Goal: Transaction & Acquisition: Purchase product/service

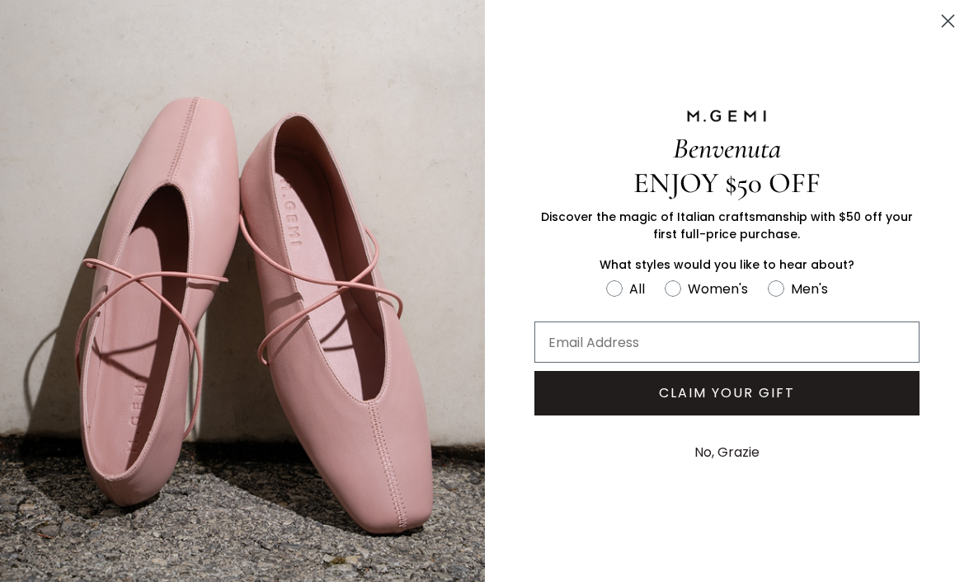
click at [951, 15] on circle "Close dialog" at bounding box center [947, 20] width 27 height 27
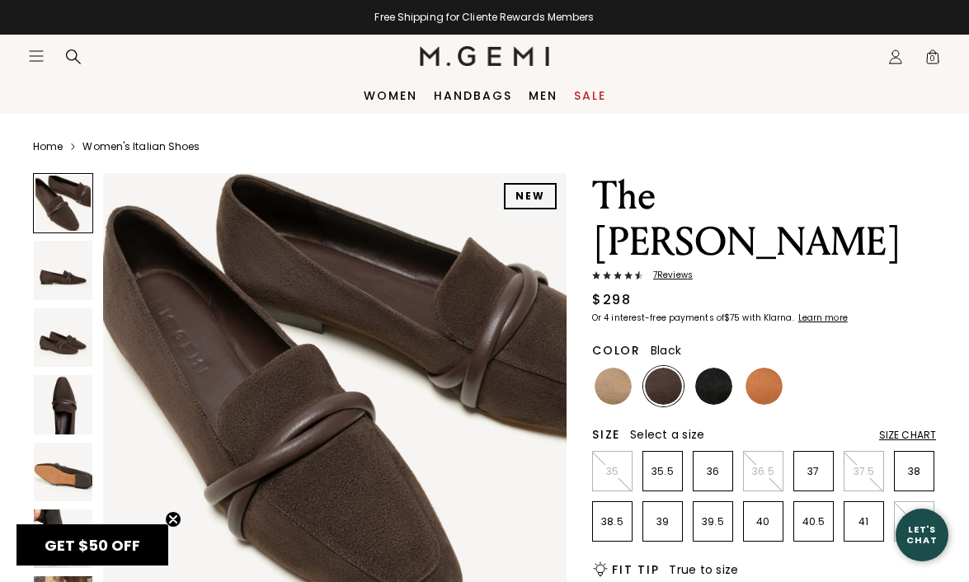
click at [707, 368] on img at bounding box center [713, 386] width 37 height 37
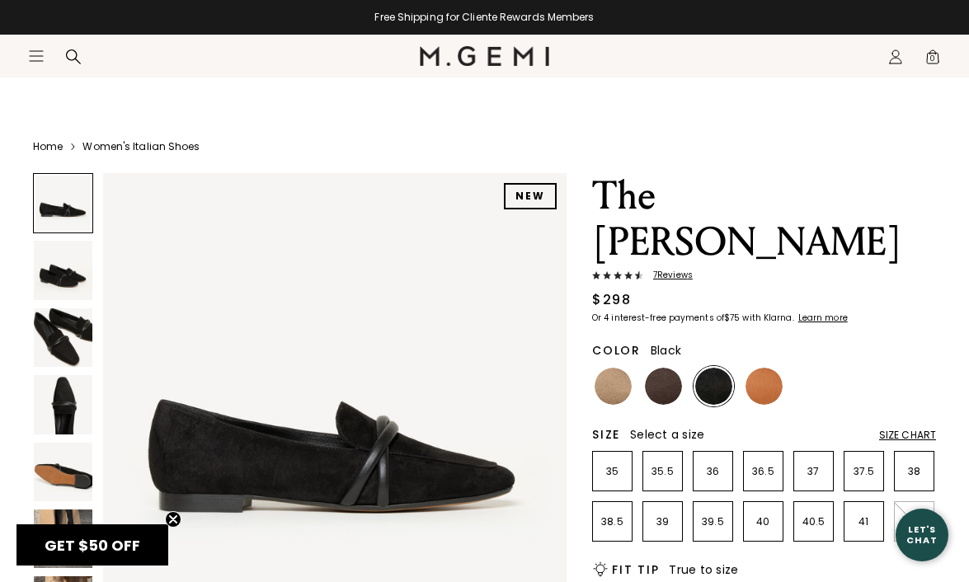
scroll to position [162, 0]
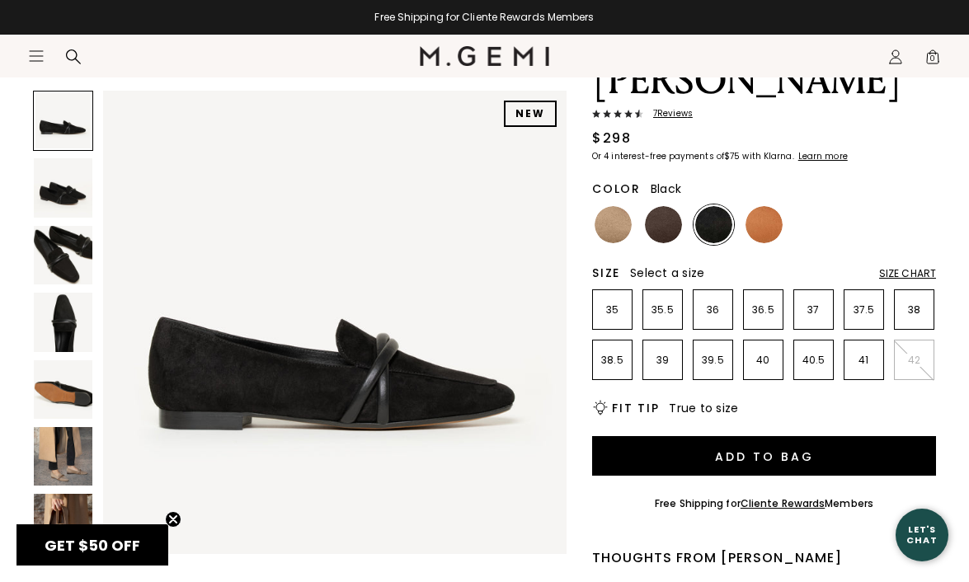
click at [64, 427] on img at bounding box center [63, 456] width 59 height 59
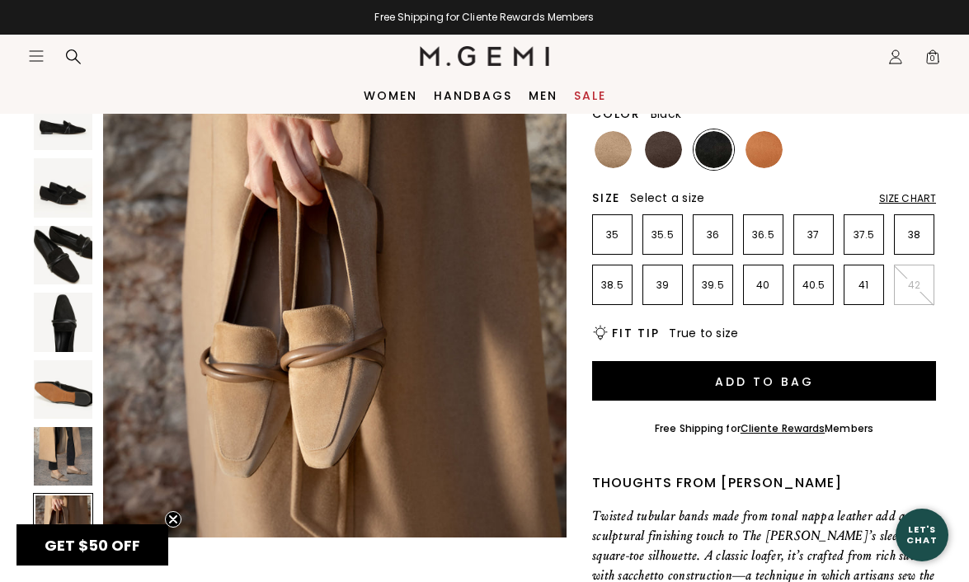
scroll to position [119, 0]
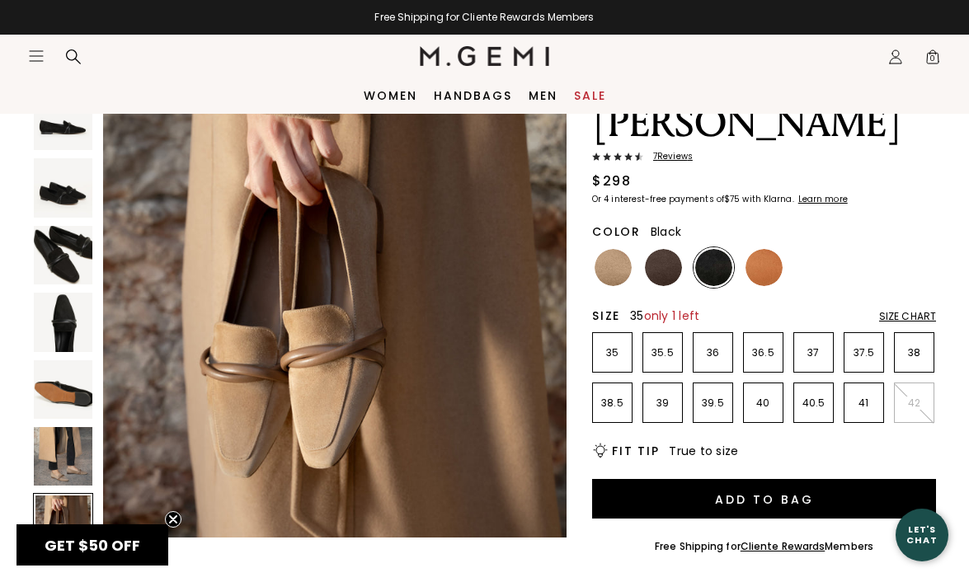
click at [623, 346] on p "35" at bounding box center [612, 352] width 39 height 13
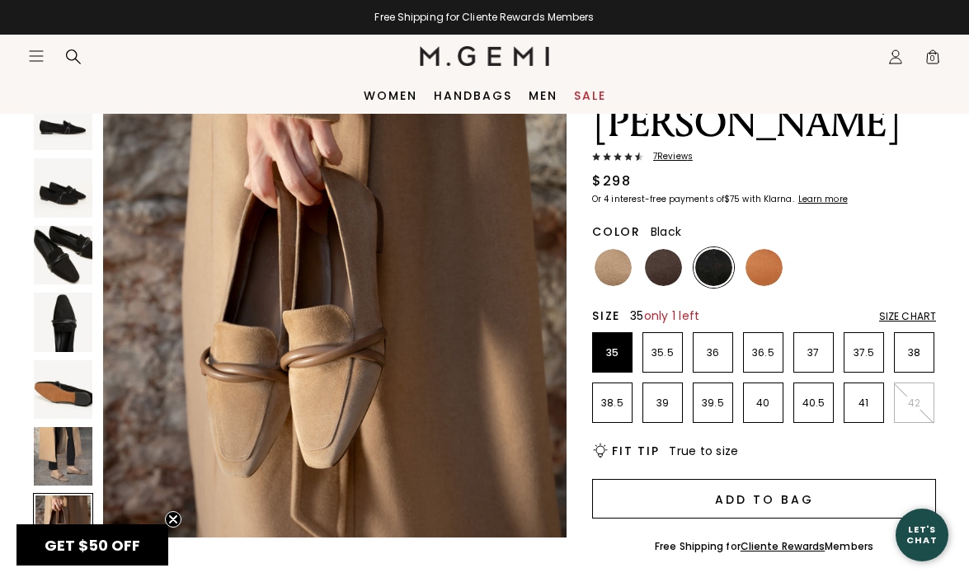
scroll to position [0, 0]
click at [651, 479] on button "Add to Bag" at bounding box center [764, 499] width 344 height 40
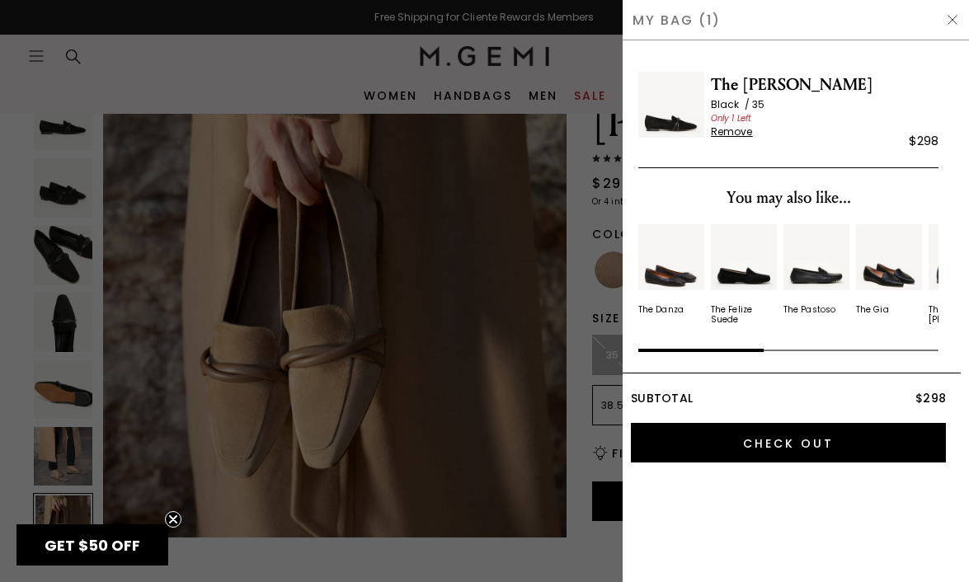
click at [529, 301] on div at bounding box center [484, 291] width 969 height 582
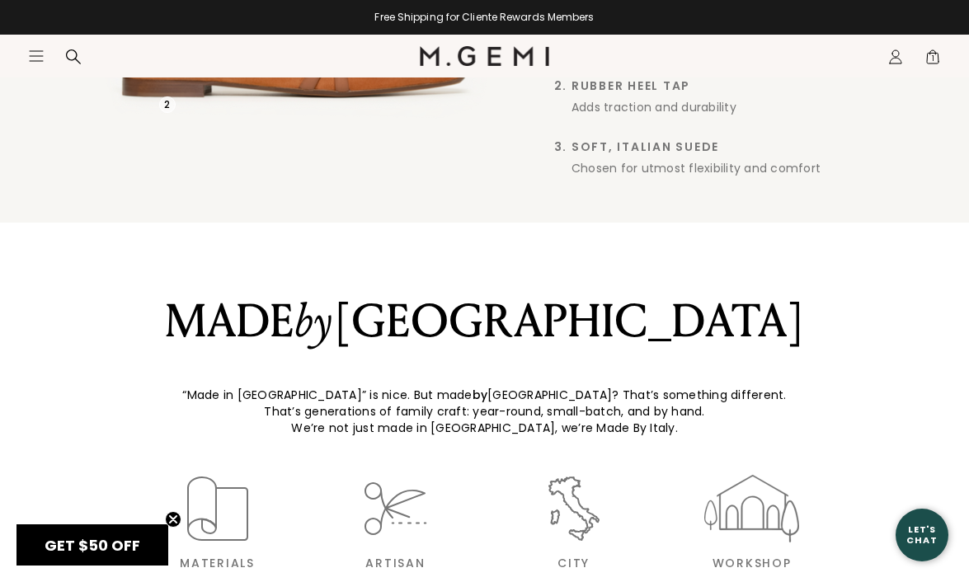
scroll to position [2078, 0]
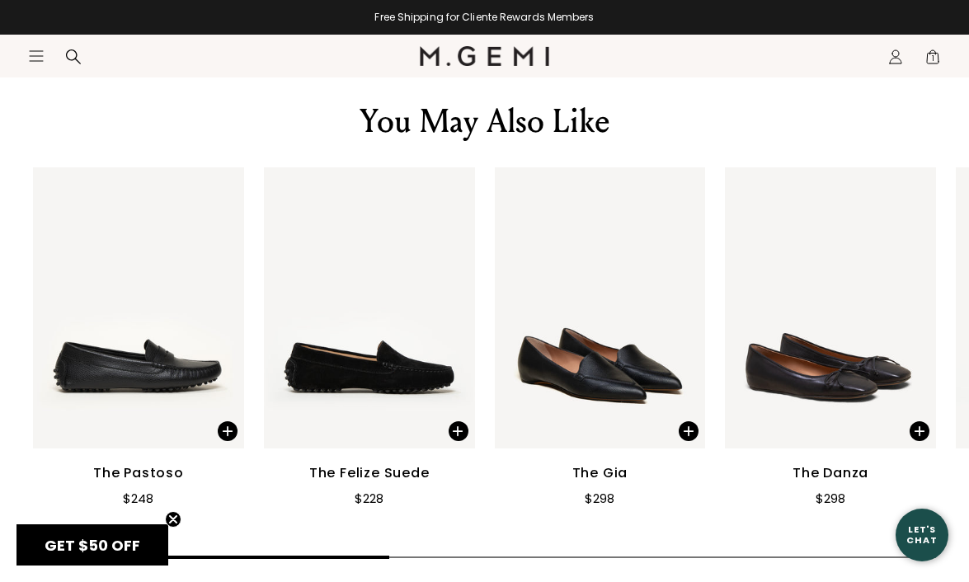
click at [26, 56] on header "Icons/20x20/hamburger@2x Women Shop All Shoes New Arrivals Bestsellers Essentia…" at bounding box center [484, 56] width 969 height 43
click at [34, 56] on icon "Icons/20x20/hamburger@2x" at bounding box center [36, 56] width 16 height 16
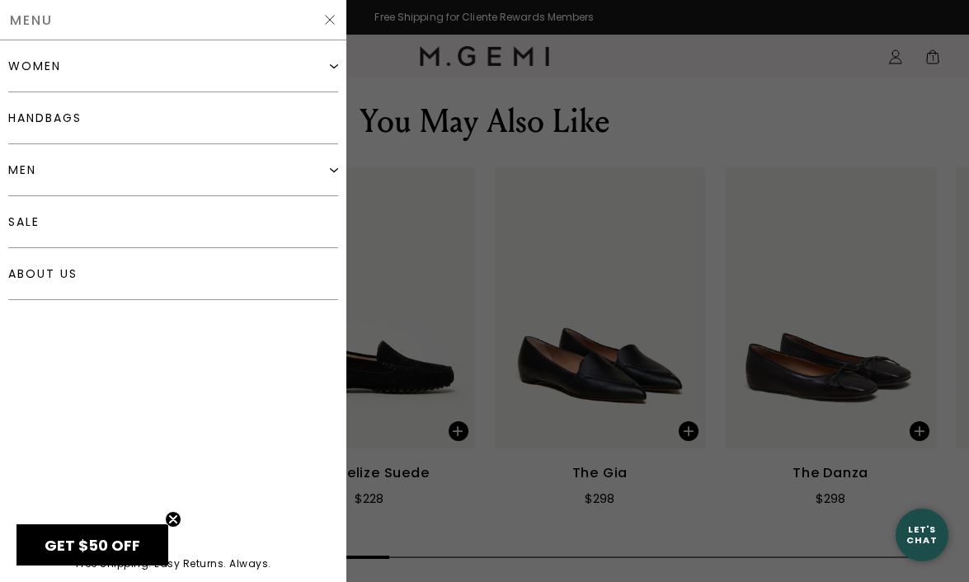
click at [57, 74] on div "women" at bounding box center [173, 66] width 330 height 52
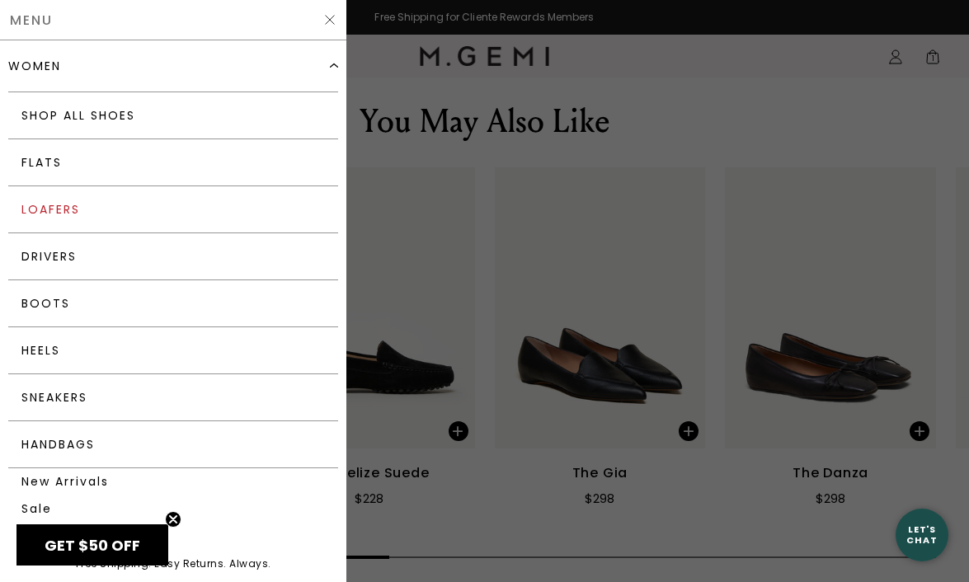
click at [54, 211] on link "Loafers" at bounding box center [173, 209] width 330 height 47
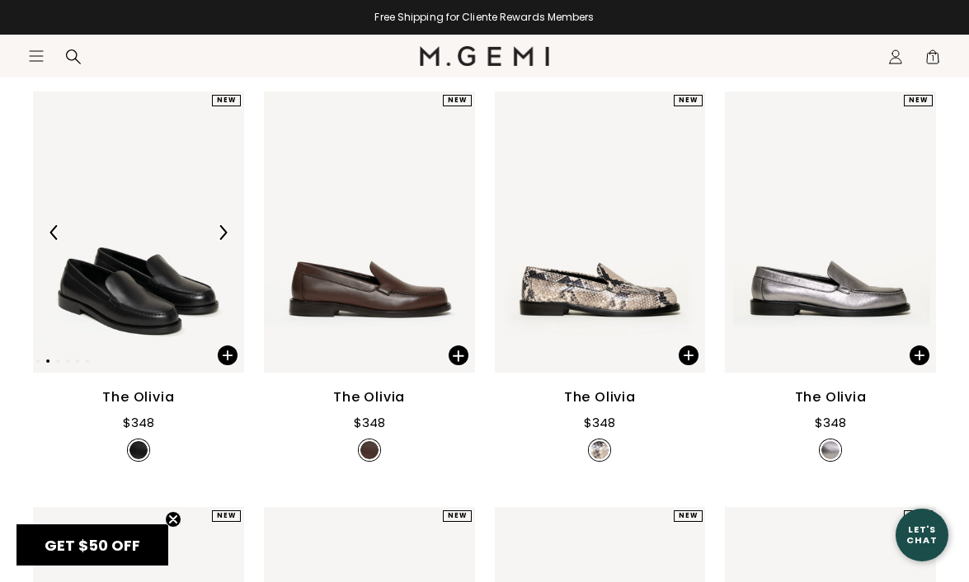
click at [149, 219] on div at bounding box center [138, 232] width 211 height 26
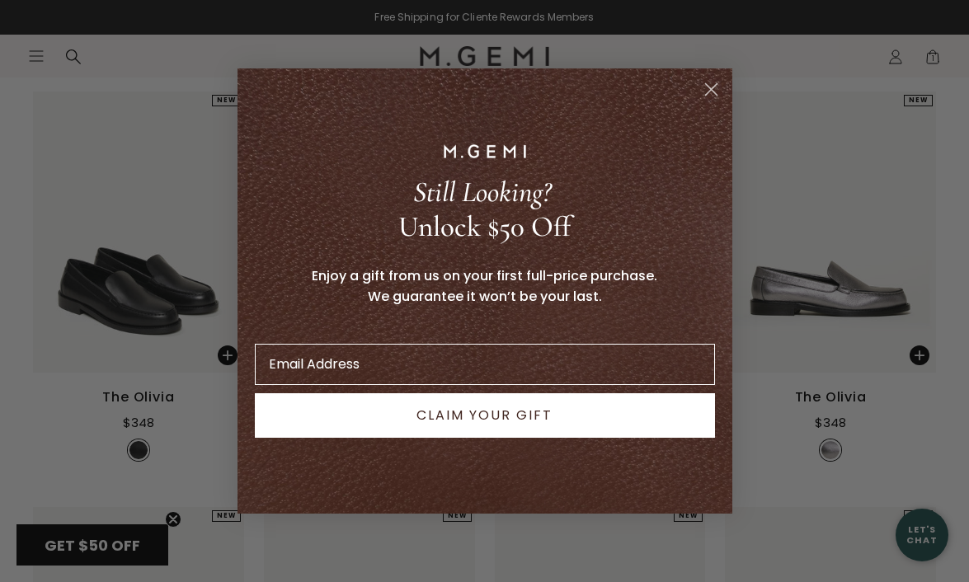
click at [718, 91] on circle "Close dialog" at bounding box center [710, 89] width 27 height 27
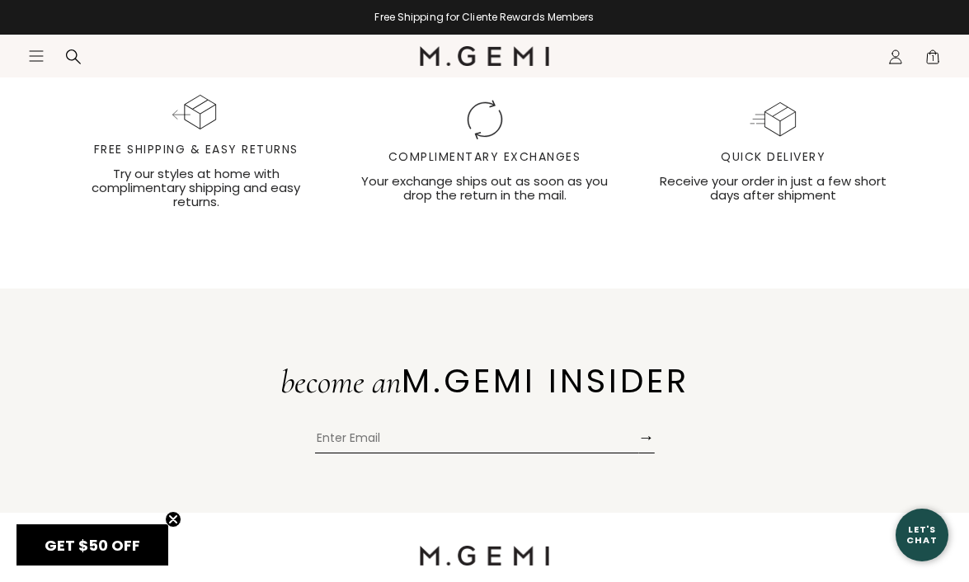
scroll to position [4606, 0]
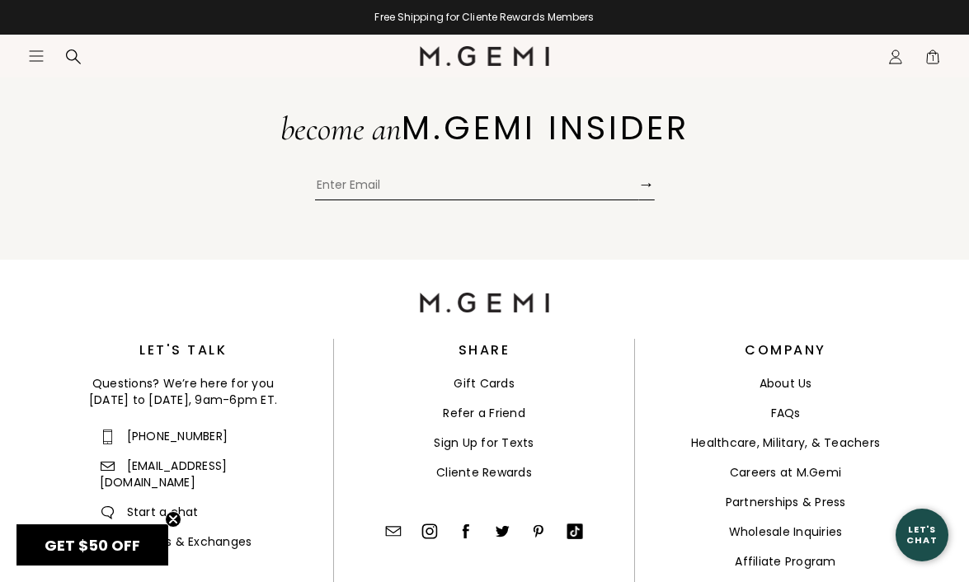
click at [44, 64] on icon "Icons/20x20/hamburger@2x" at bounding box center [36, 56] width 16 height 16
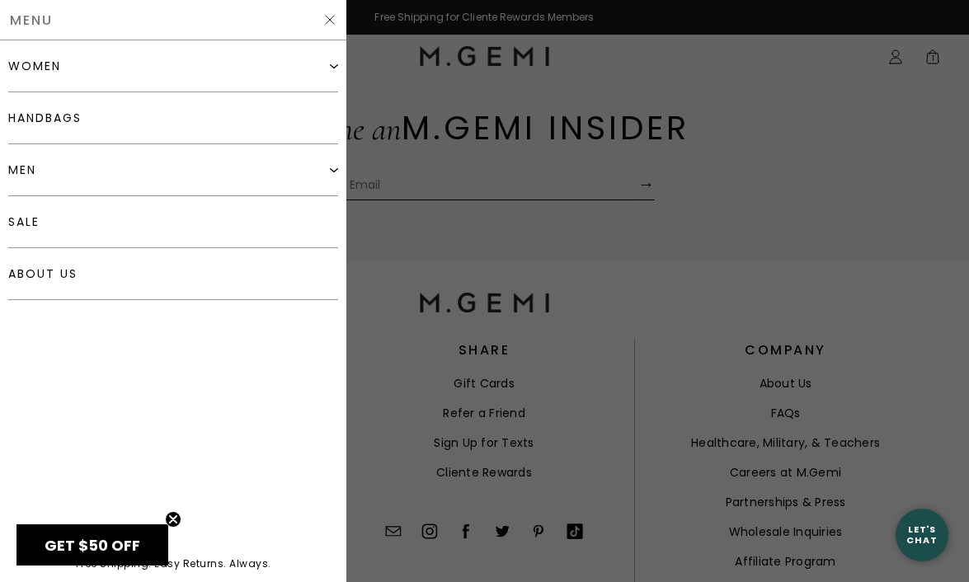
click at [44, 64] on div "women" at bounding box center [34, 65] width 53 height 13
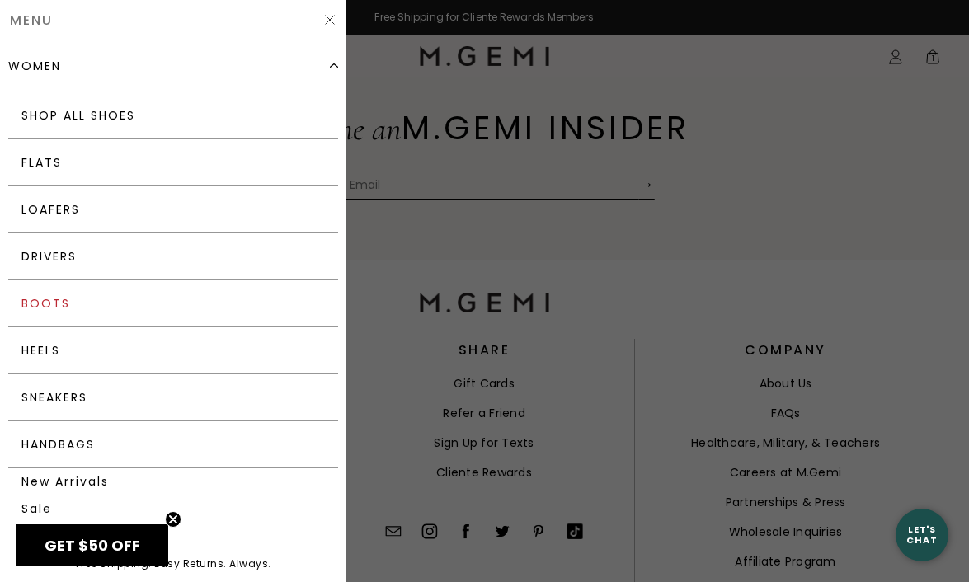
click at [49, 301] on link "Boots" at bounding box center [173, 303] width 330 height 47
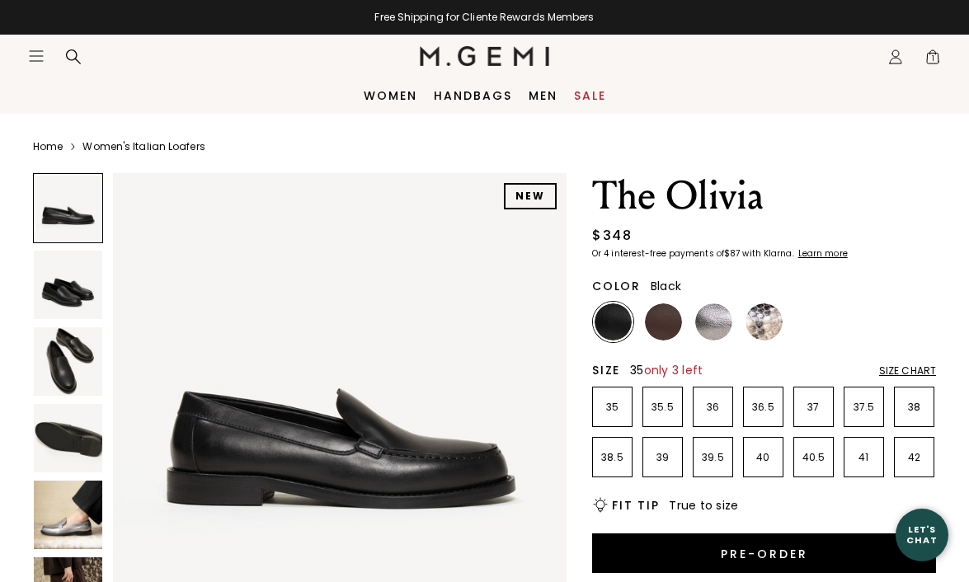
click at [617, 417] on li "35" at bounding box center [612, 407] width 40 height 40
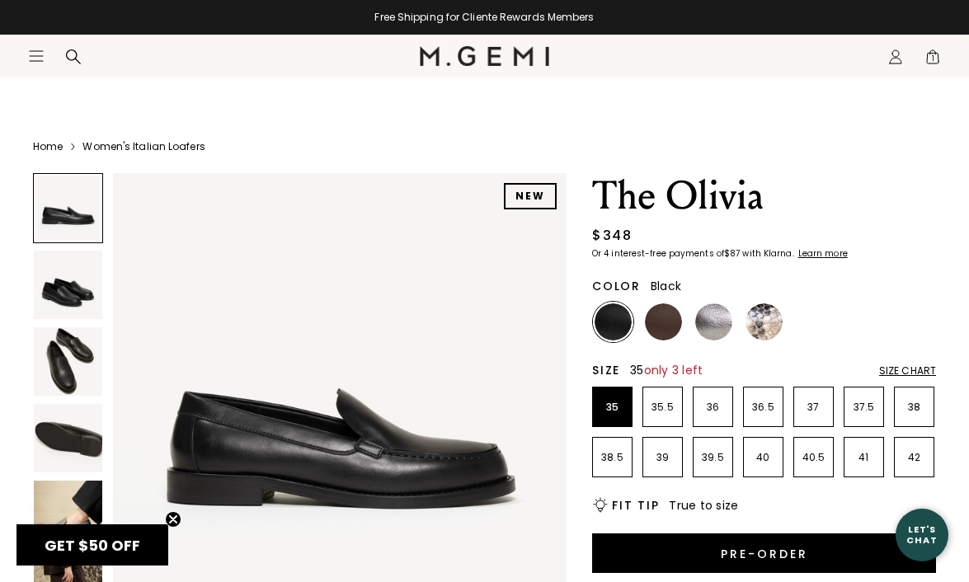
scroll to position [73, 0]
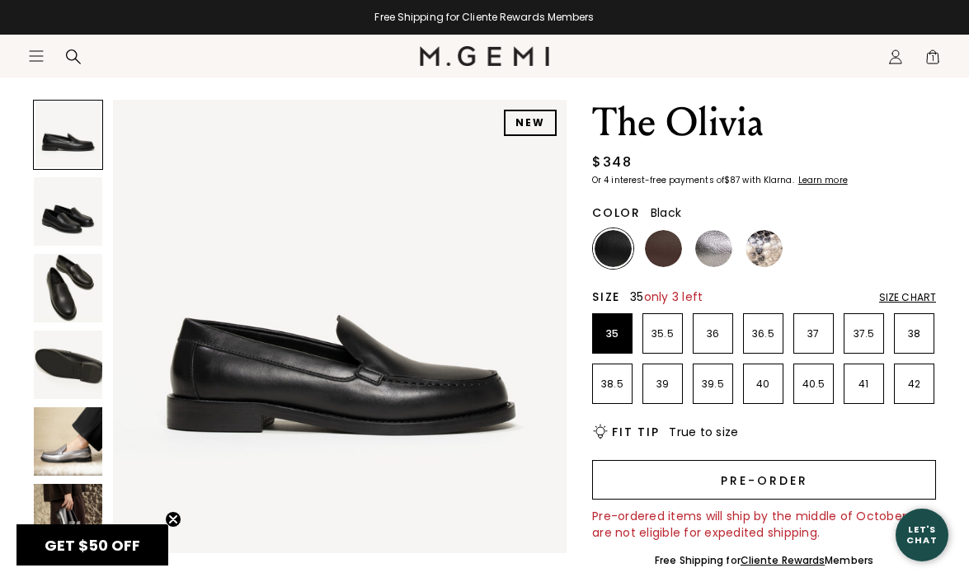
click at [690, 491] on button "Pre-order" at bounding box center [764, 480] width 344 height 40
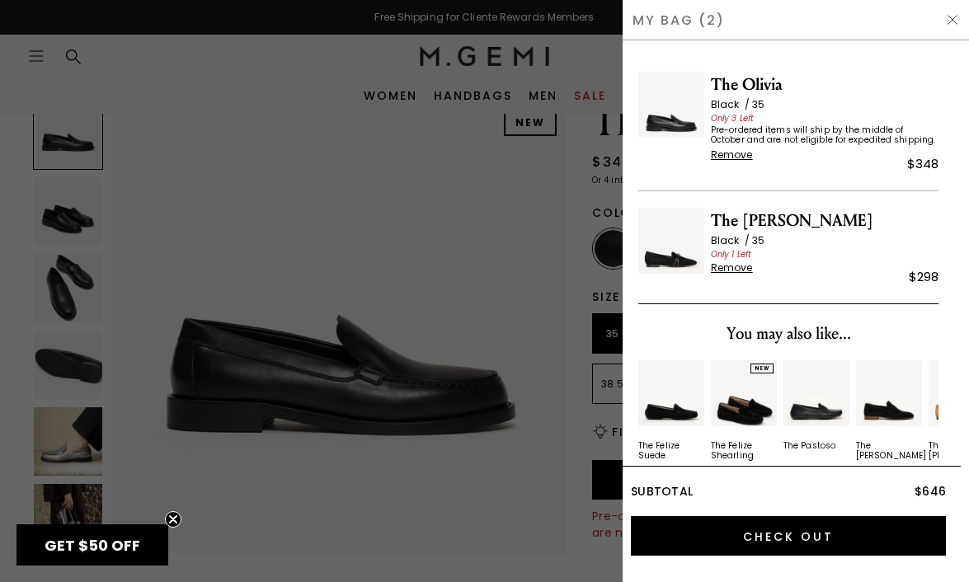
scroll to position [0, 0]
click at [445, 270] on div at bounding box center [484, 291] width 969 height 582
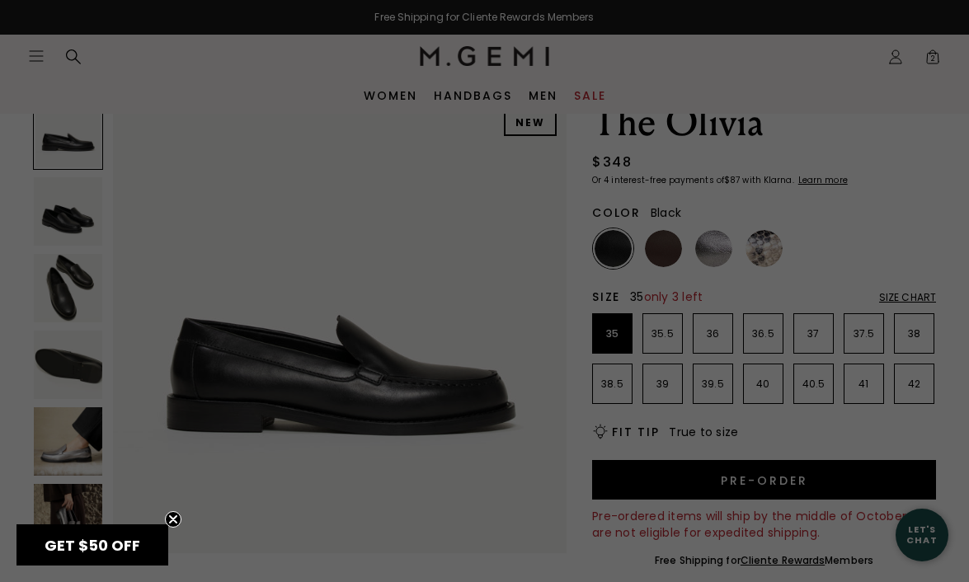
scroll to position [73, 0]
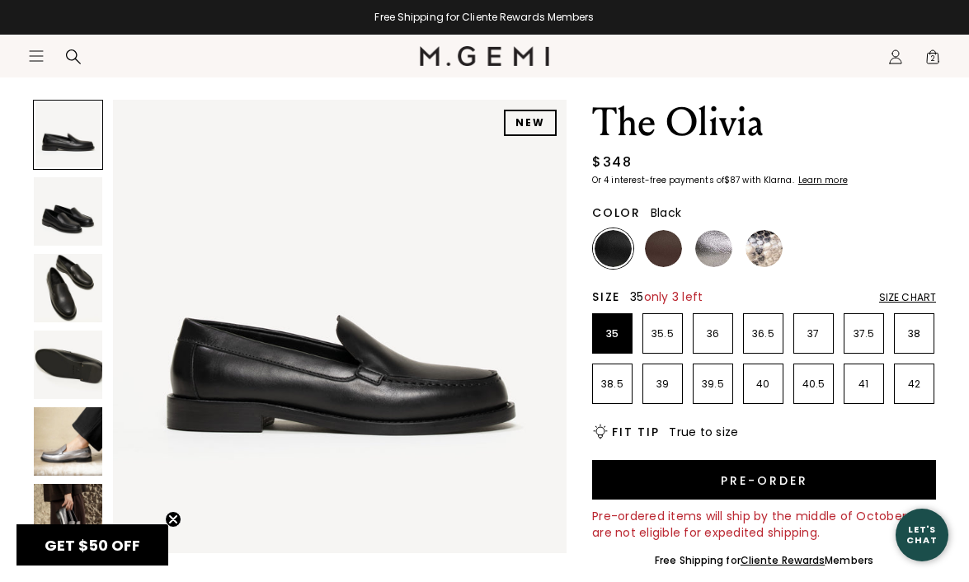
click at [72, 289] on img at bounding box center [68, 288] width 68 height 68
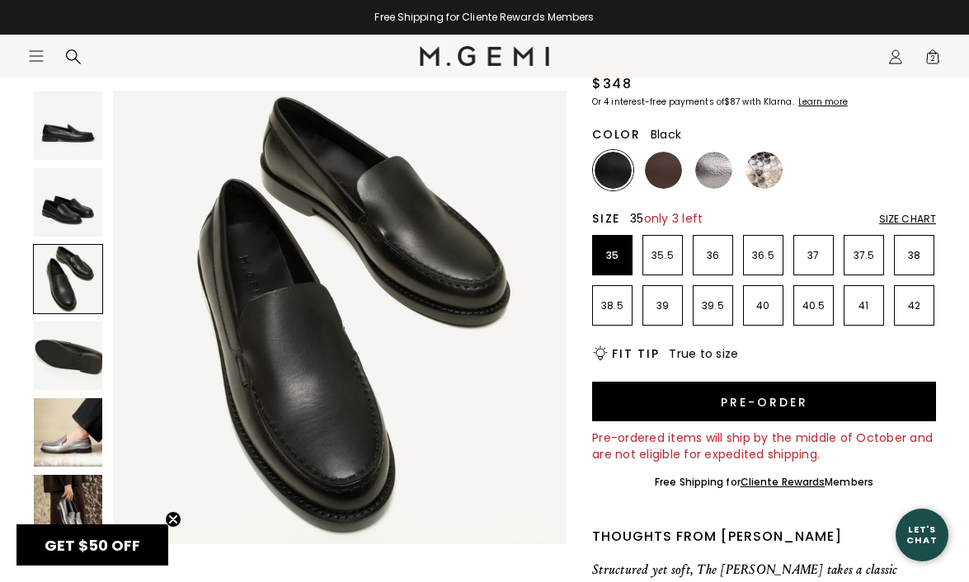
scroll to position [216, 0]
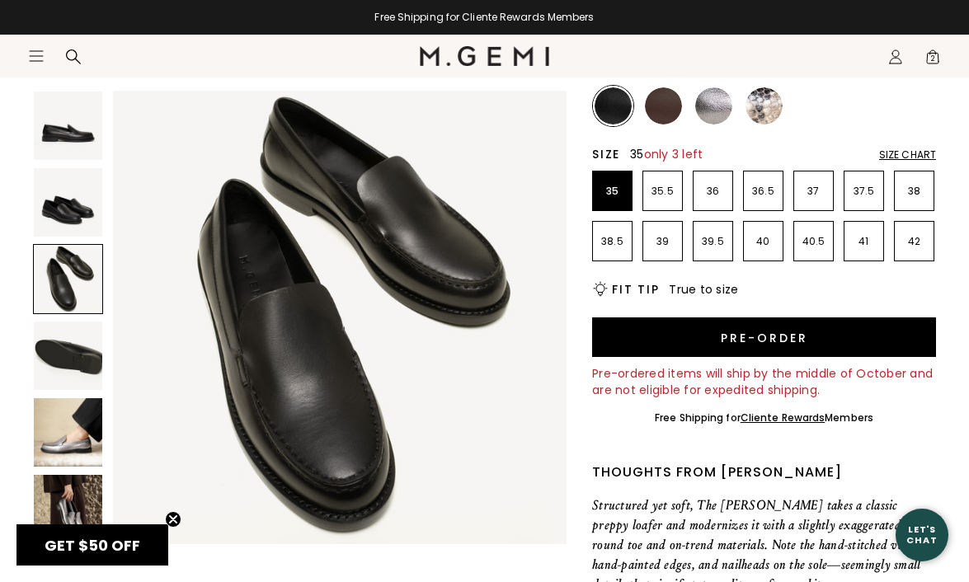
click at [68, 398] on img at bounding box center [68, 432] width 68 height 68
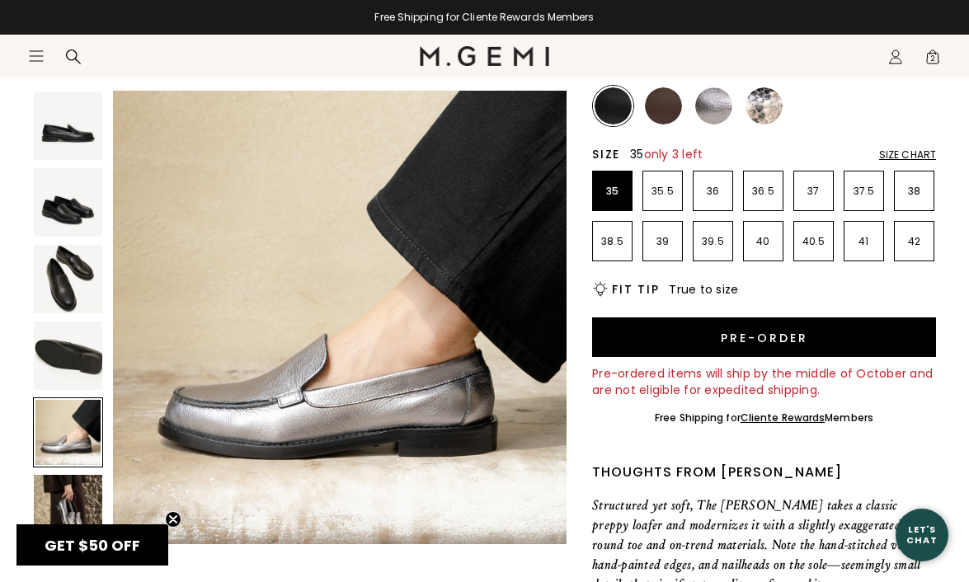
click at [64, 483] on img at bounding box center [68, 509] width 68 height 68
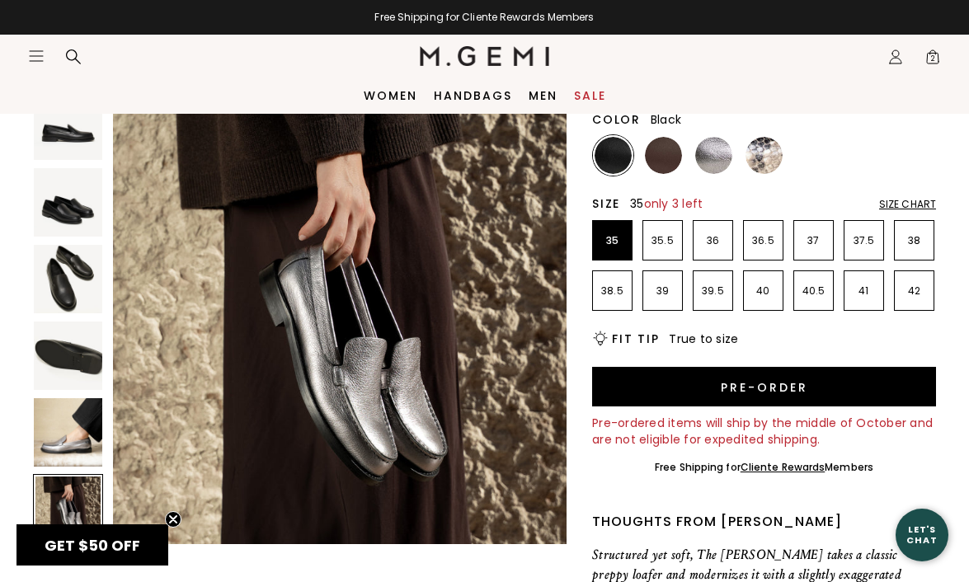
scroll to position [158, 0]
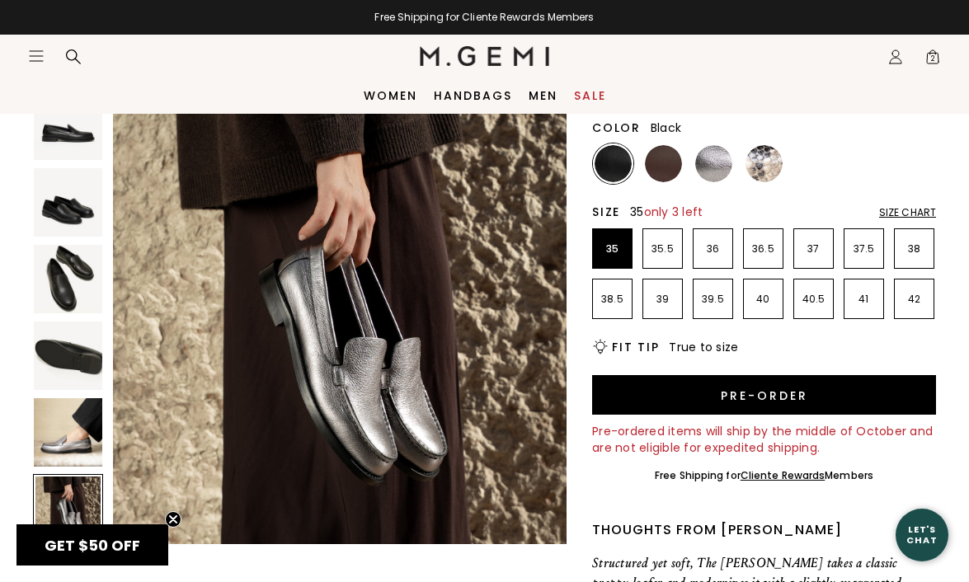
click at [68, 289] on img at bounding box center [68, 279] width 68 height 68
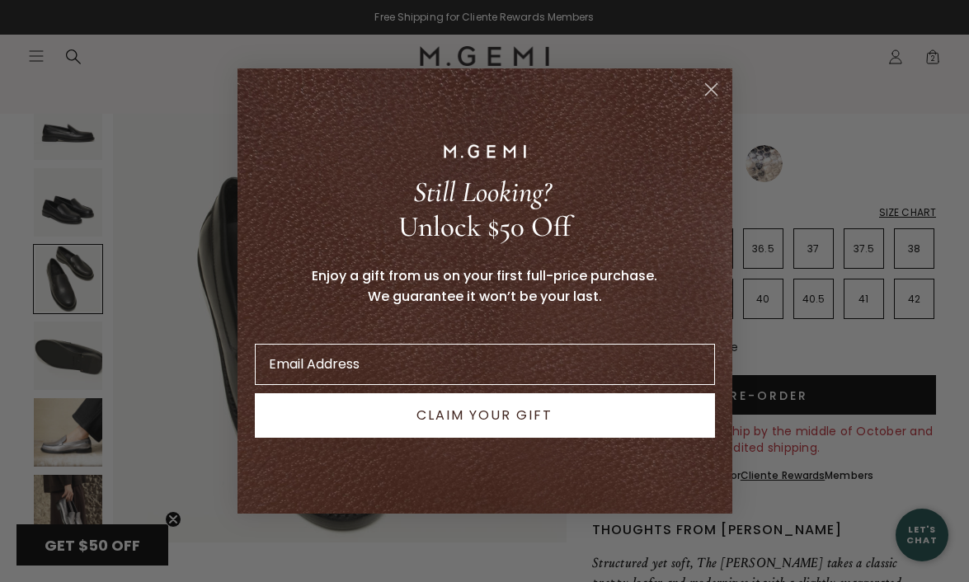
scroll to position [940, 0]
click at [717, 89] on circle "Close dialog" at bounding box center [710, 89] width 27 height 27
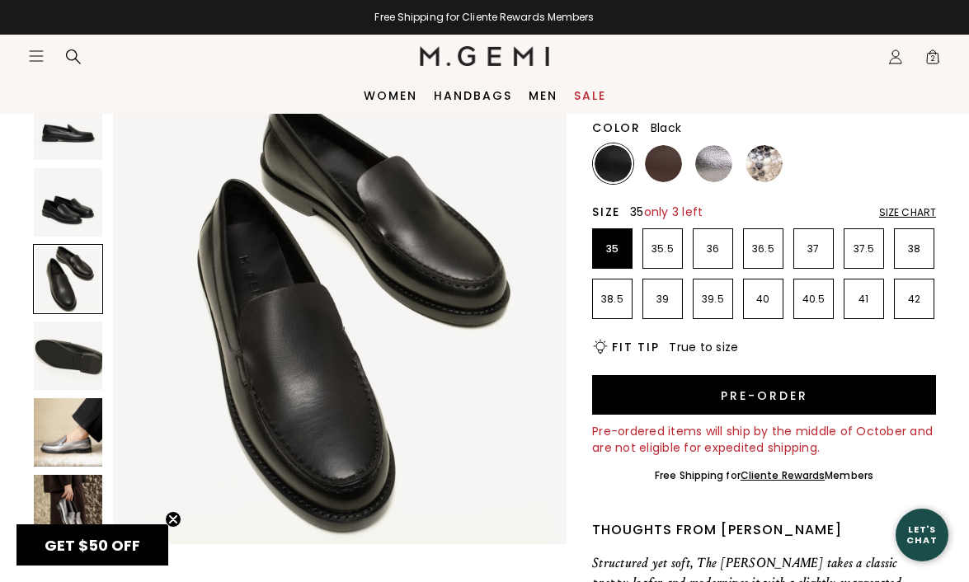
click at [50, 200] on img at bounding box center [68, 202] width 68 height 68
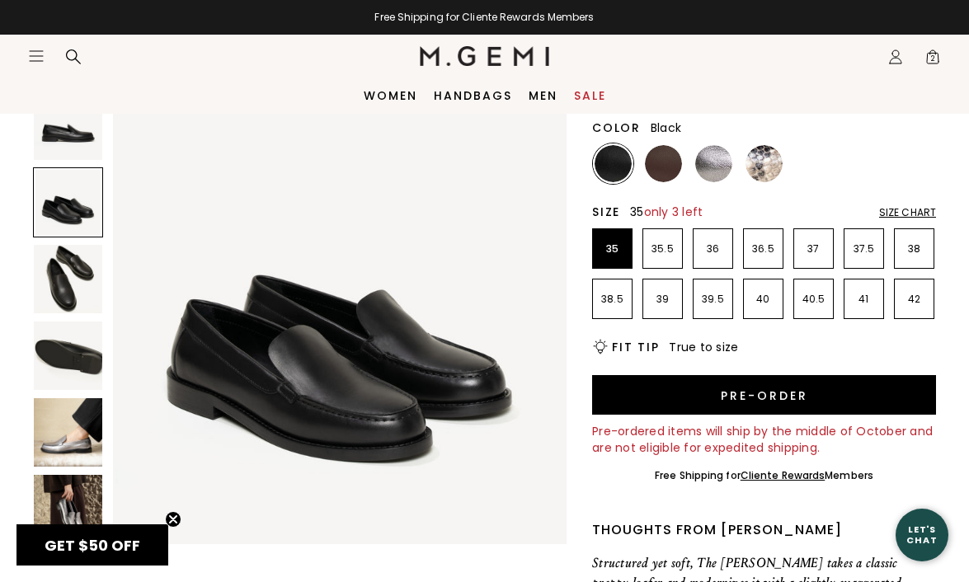
click at [55, 159] on img at bounding box center [68, 126] width 68 height 68
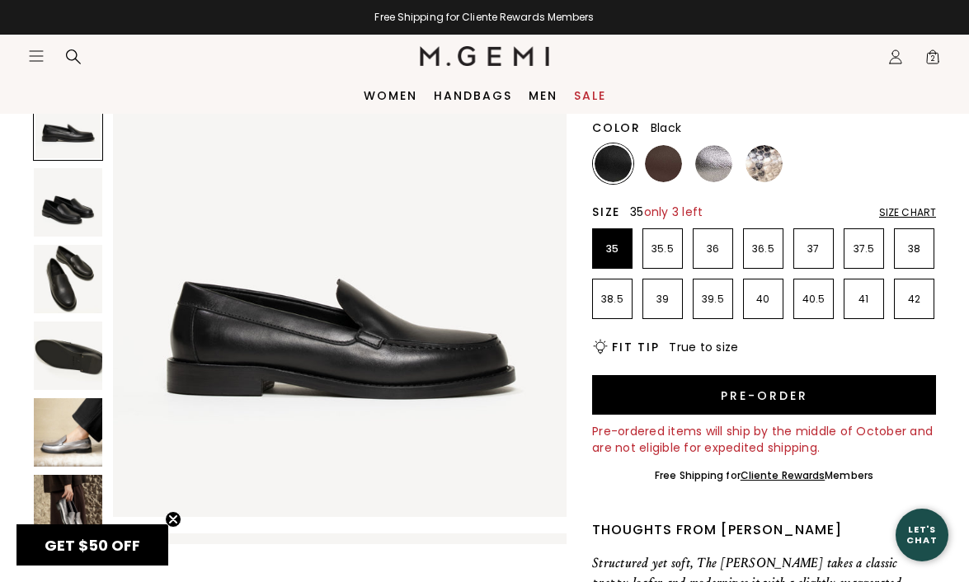
scroll to position [0, 0]
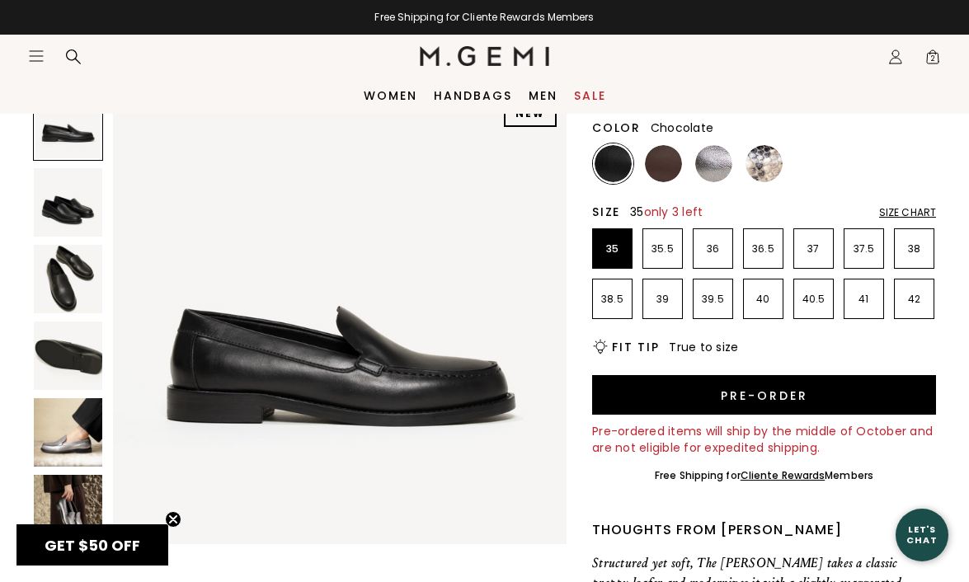
click at [674, 159] on img at bounding box center [663, 163] width 37 height 37
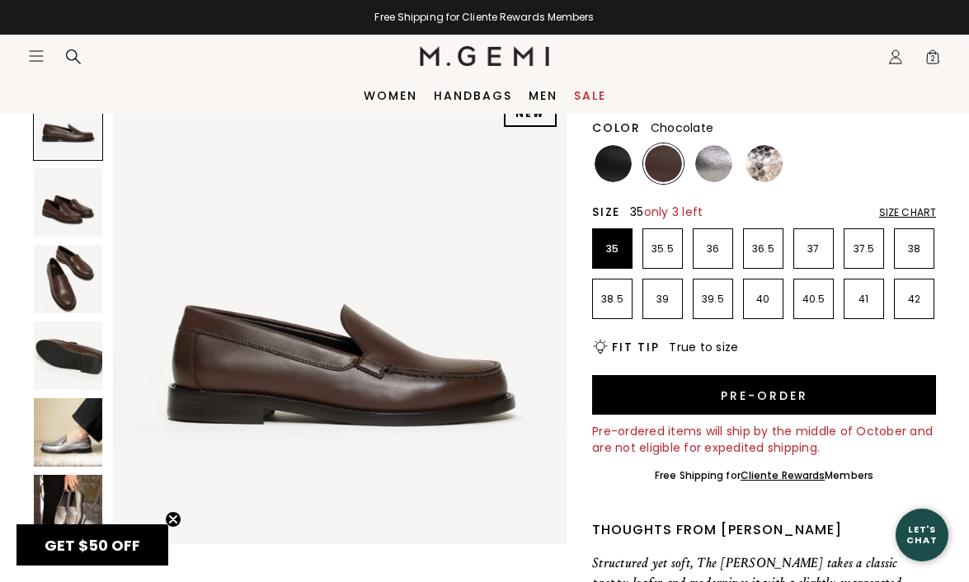
click at [76, 280] on img at bounding box center [68, 279] width 68 height 68
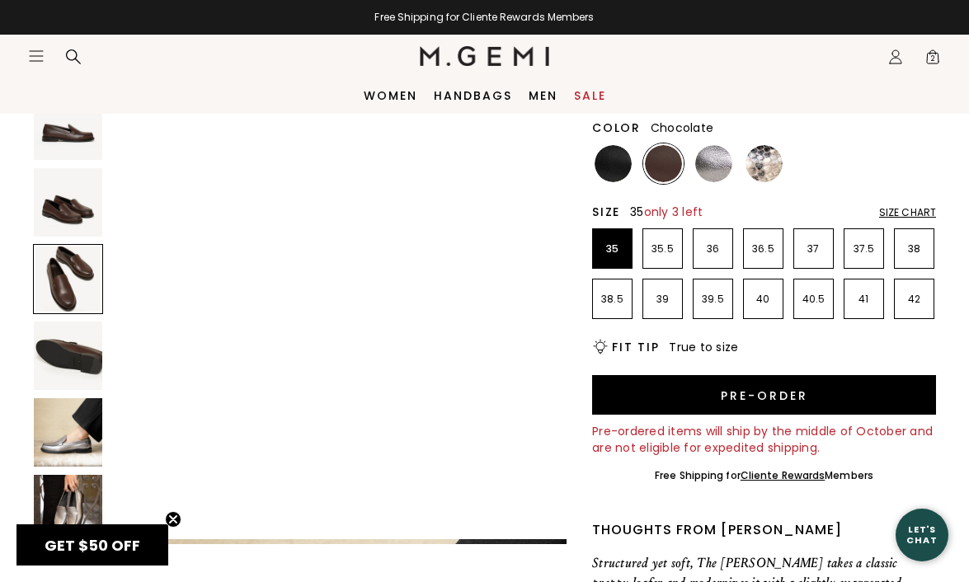
scroll to position [2019, 0]
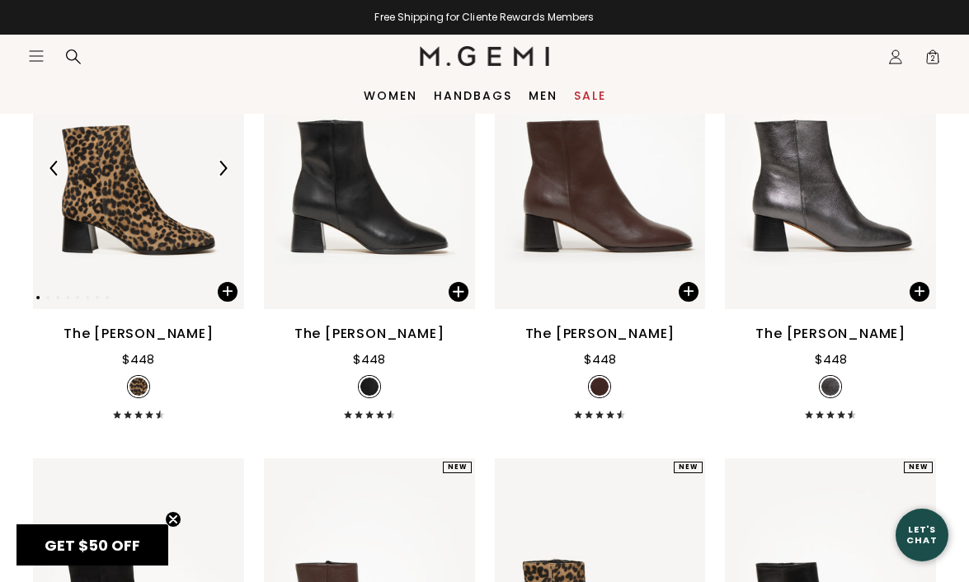
scroll to position [699, 0]
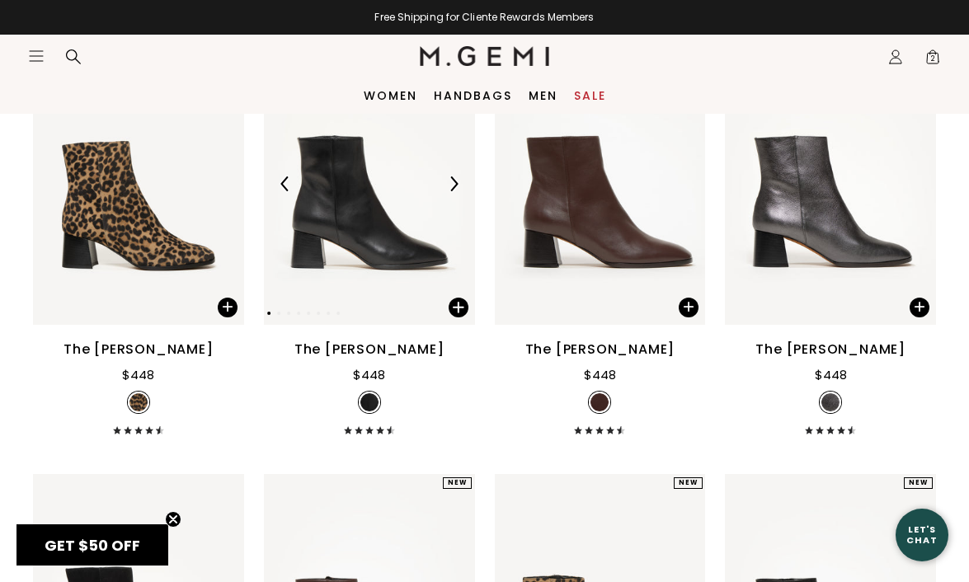
click at [381, 221] on img at bounding box center [369, 183] width 211 height 281
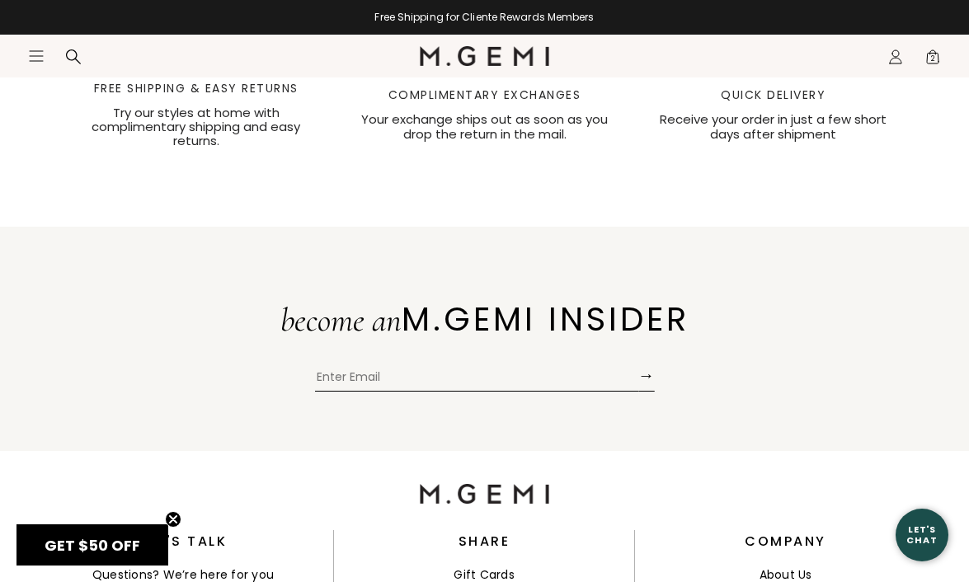
scroll to position [2888, 0]
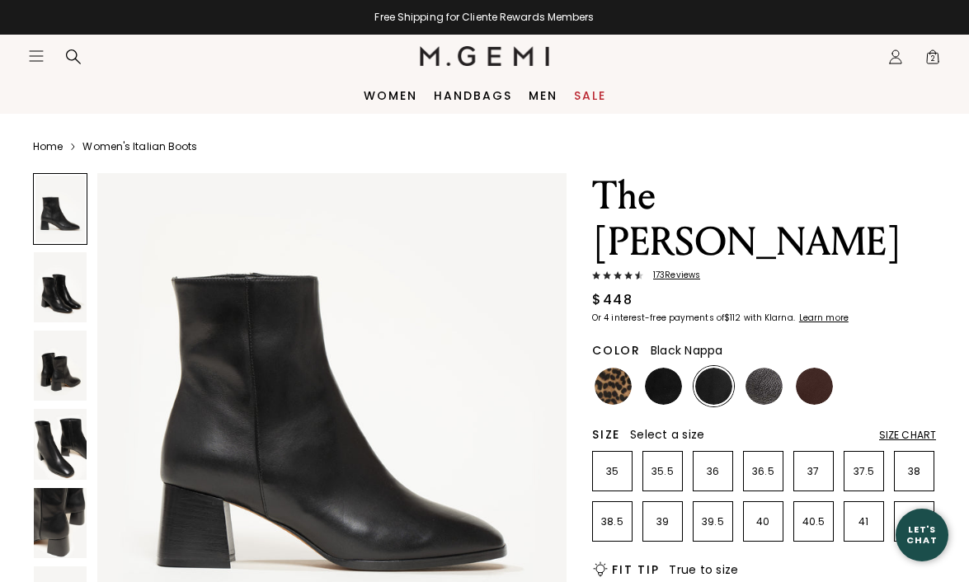
scroll to position [214, 0]
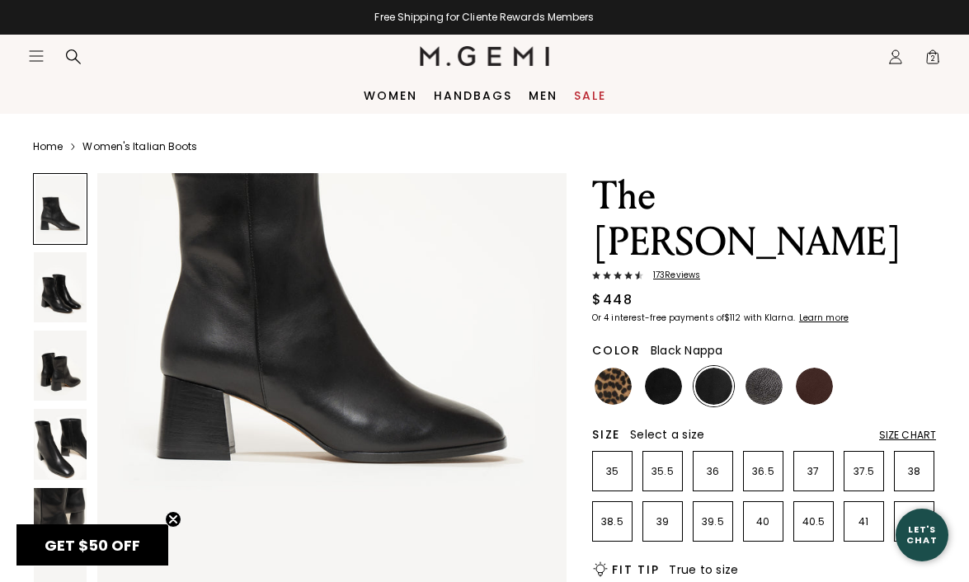
click at [69, 437] on img at bounding box center [60, 444] width 53 height 70
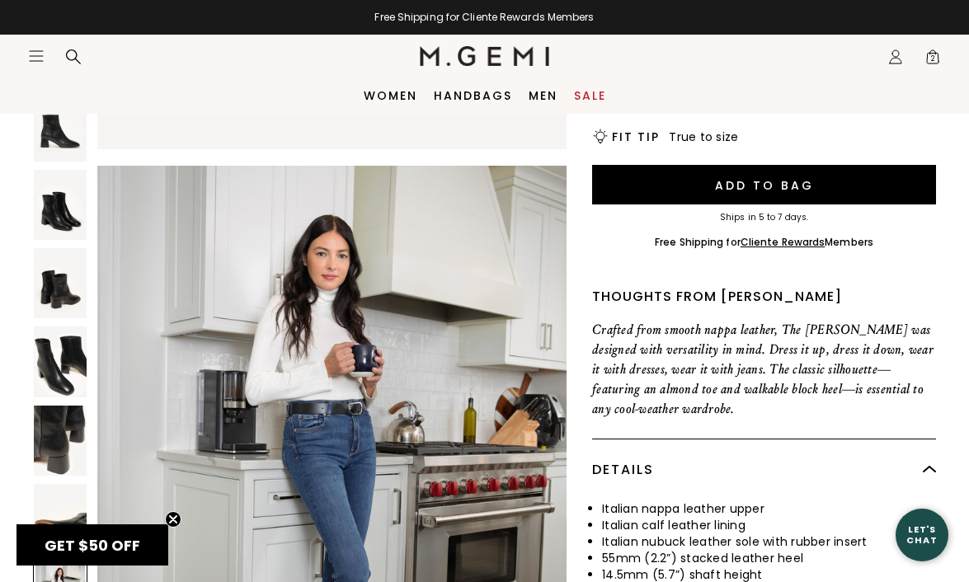
scroll to position [0, 0]
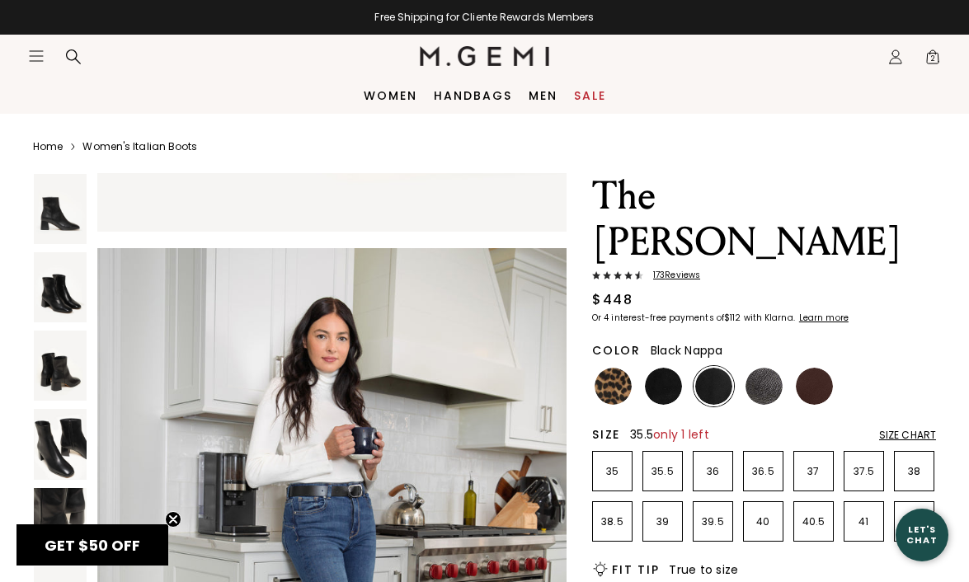
click at [653, 451] on li "35.5" at bounding box center [663, 471] width 40 height 40
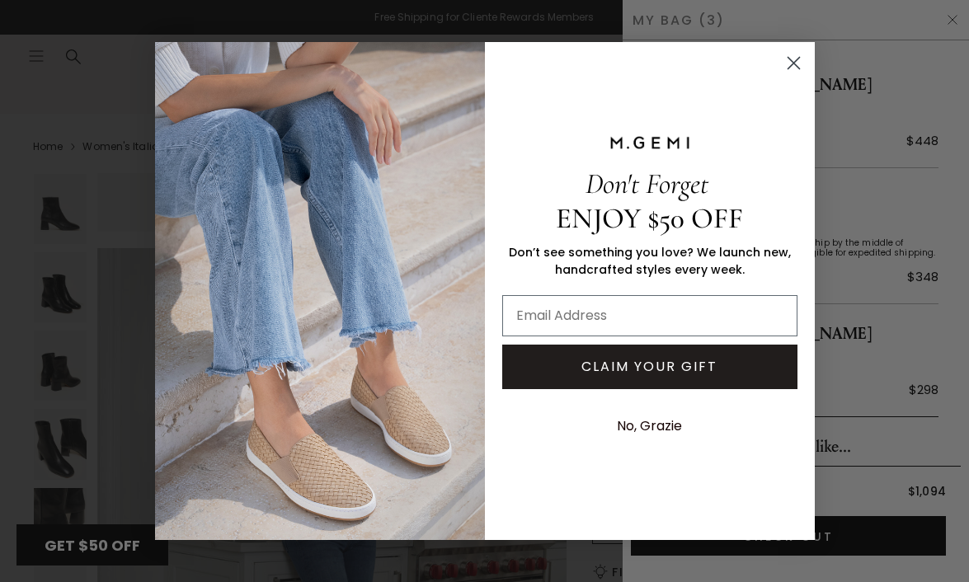
click at [799, 70] on circle "Close dialog" at bounding box center [792, 62] width 27 height 27
